Goal: Communication & Community: Answer question/provide support

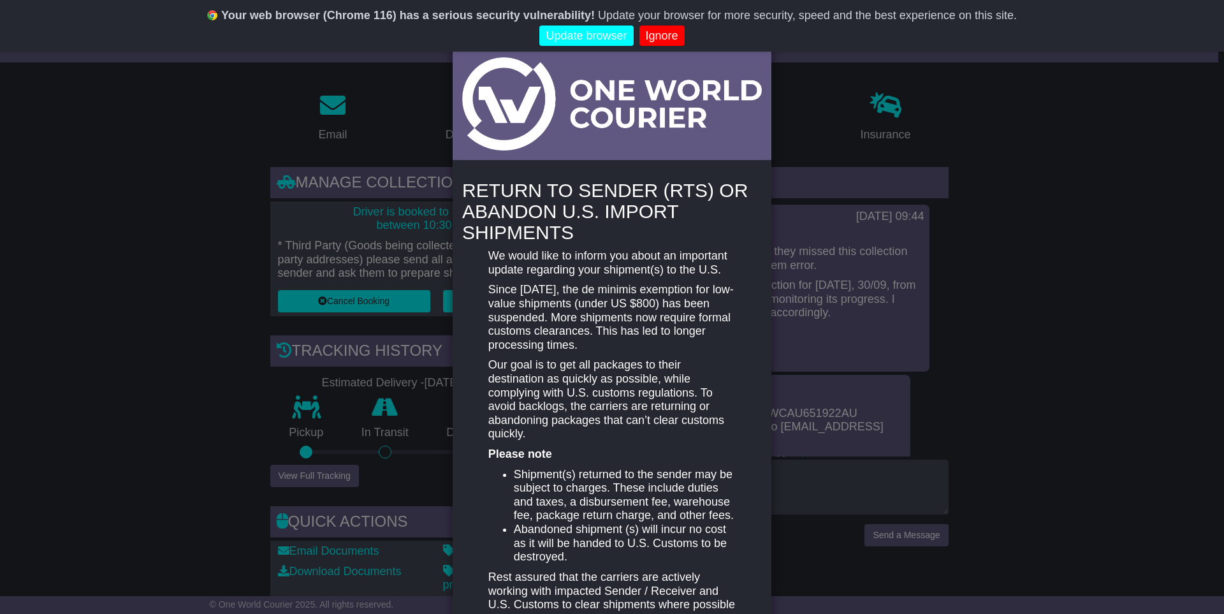
scroll to position [134, 0]
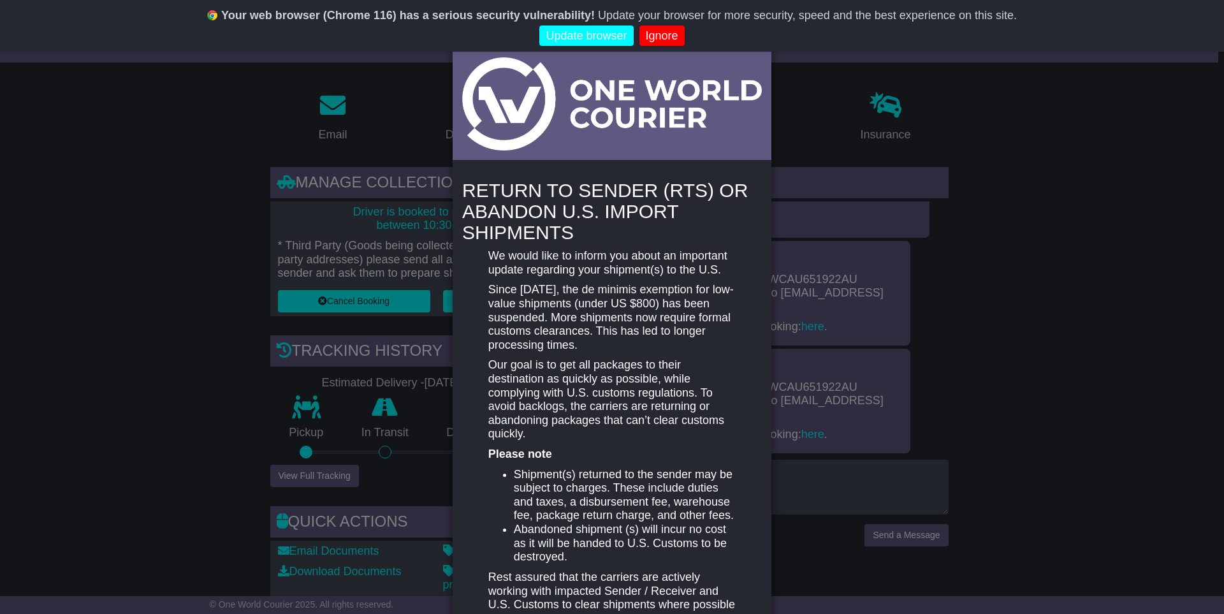
click at [804, 97] on div "New notification × RETURN TO SENDER (RTS) OR ABANDON U.S. IMPORT SHIPMENTS We w…" at bounding box center [612, 307] width 1224 height 614
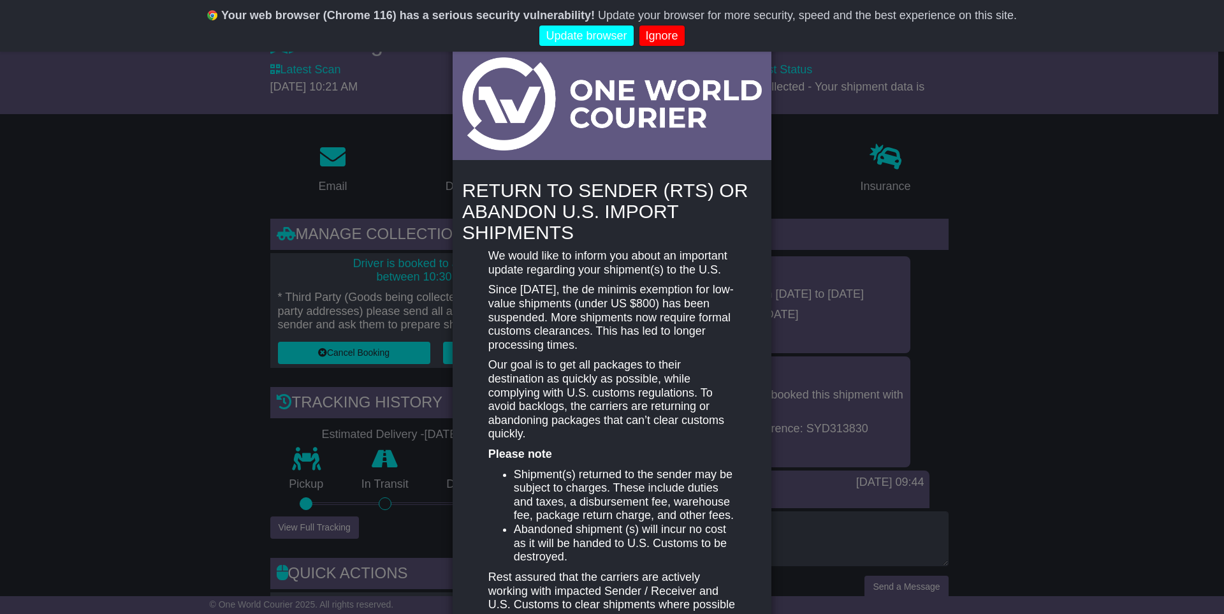
click at [674, 41] on link "Ignore" at bounding box center [661, 35] width 45 height 21
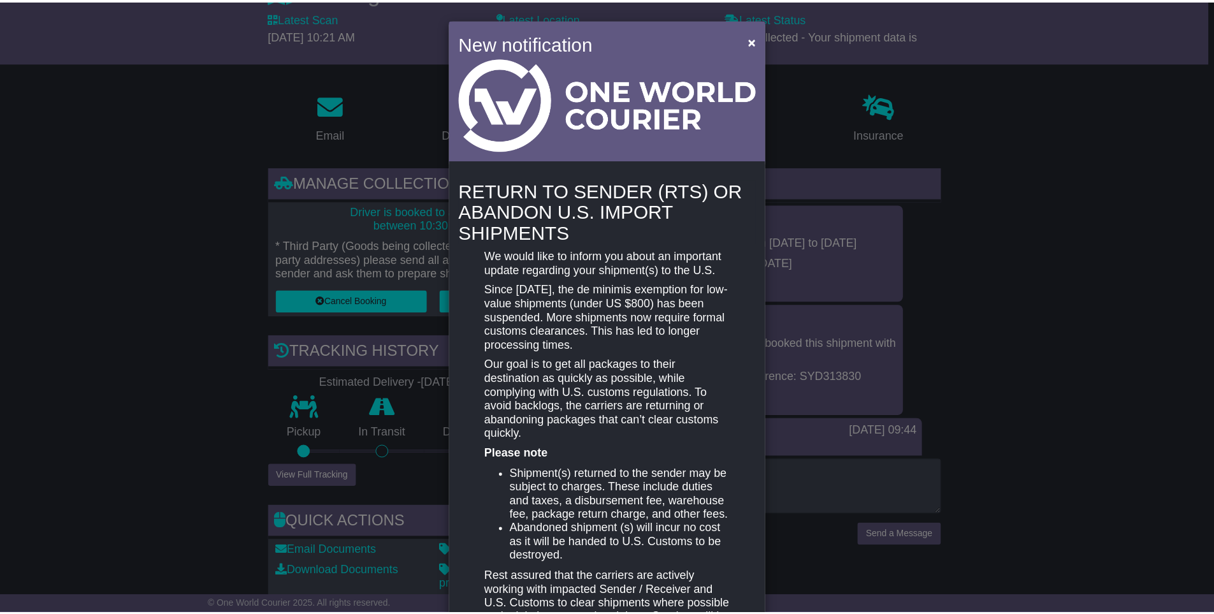
scroll to position [194, 0]
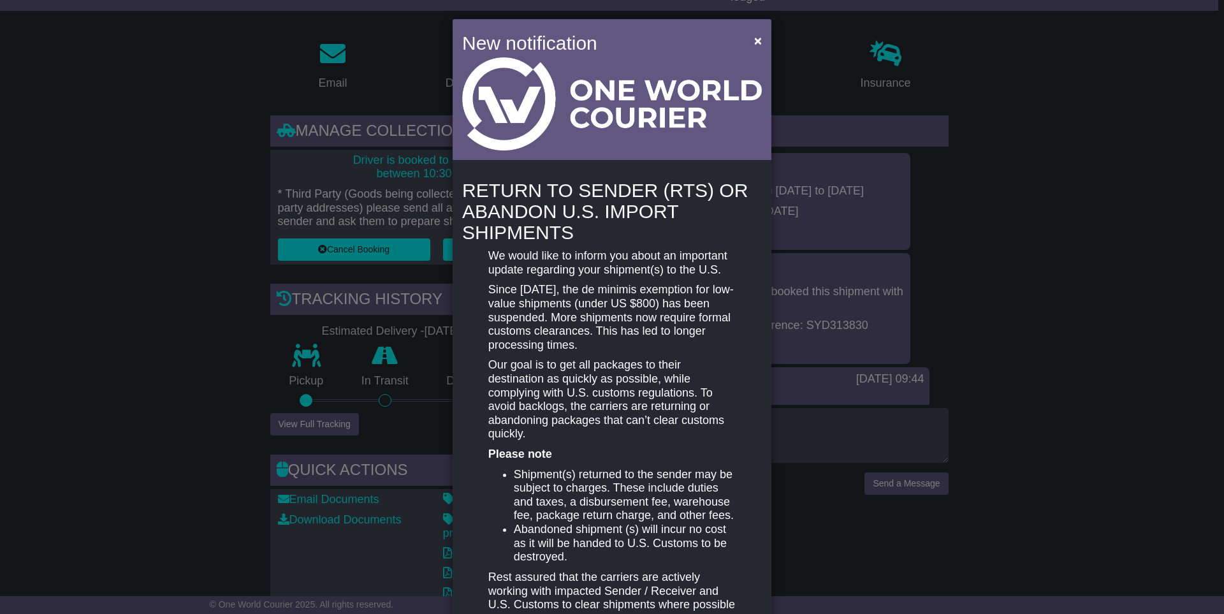
click at [617, 36] on link "Never show again" at bounding box center [612, 35] width 105 height 21
click at [754, 40] on span "×" at bounding box center [758, 40] width 8 height 15
click at [1077, 217] on div "New notification × RETURN TO SENDER (RTS) OR ABANDON U.S. IMPORT SHIPMENTS We w…" at bounding box center [612, 307] width 1224 height 614
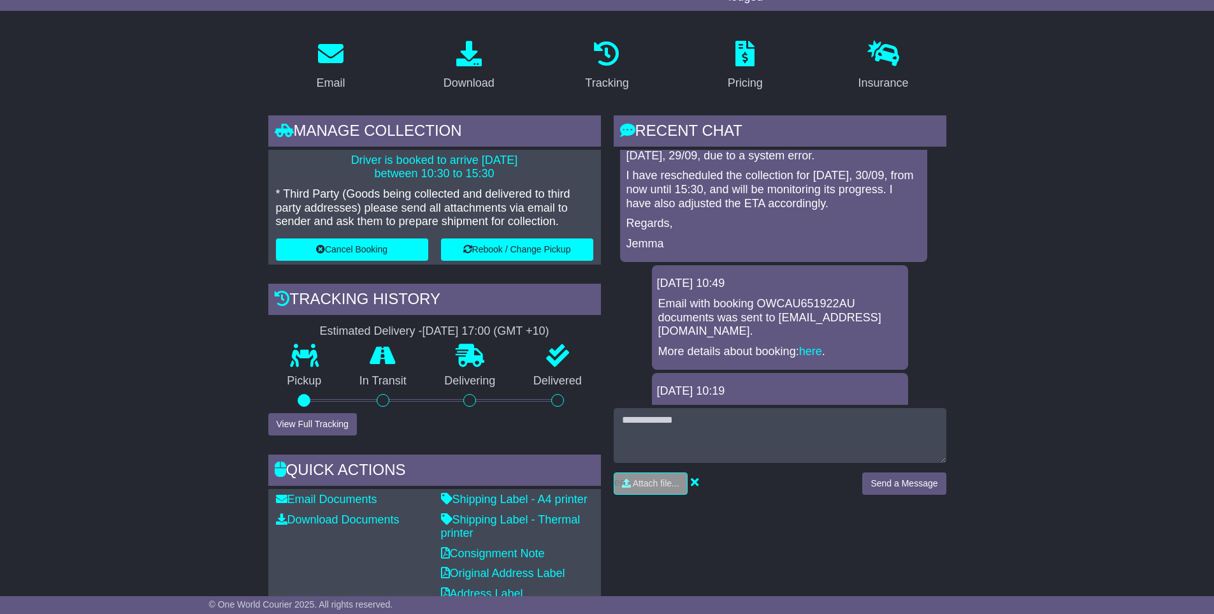
scroll to position [348, 0]
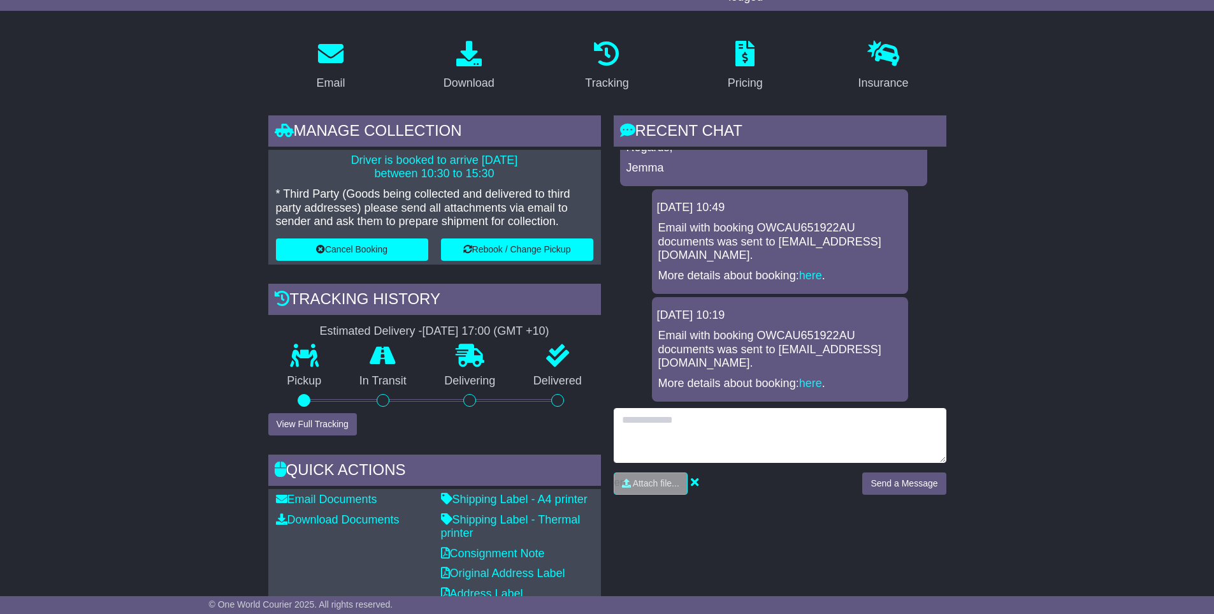
click at [635, 431] on textarea at bounding box center [780, 435] width 333 height 55
click at [655, 422] on textarea "***" at bounding box center [780, 435] width 333 height 55
type textarea "**********"
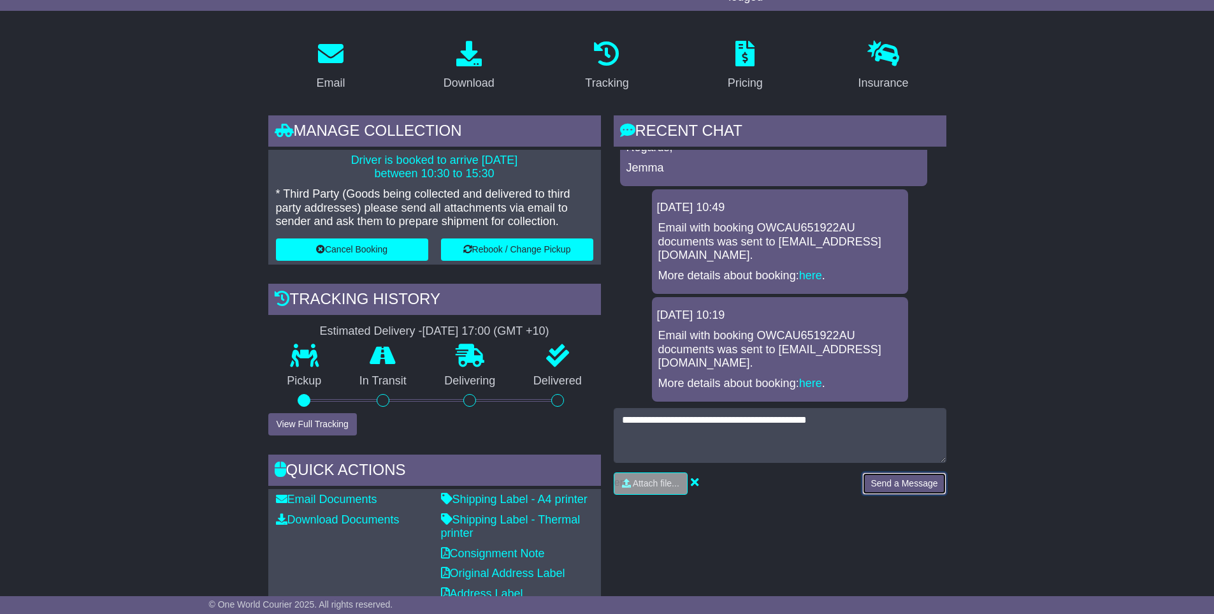
click at [889, 488] on button "Send a Message" at bounding box center [903, 483] width 83 height 22
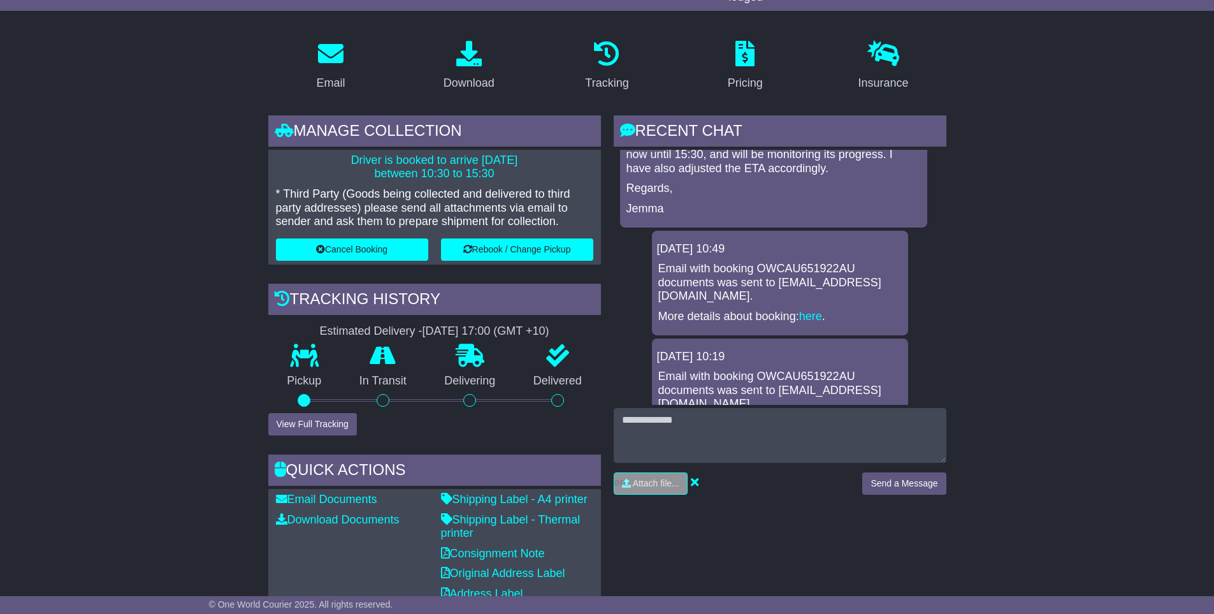
scroll to position [347, 0]
